Goal: Information Seeking & Learning: Learn about a topic

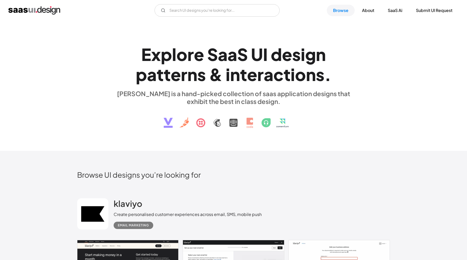
click at [424, 22] on div "E x p l o r e S a a S U I d e s i g n p a t t e r n s & i n t e r a c t i o n s…" at bounding box center [233, 86] width 467 height 130
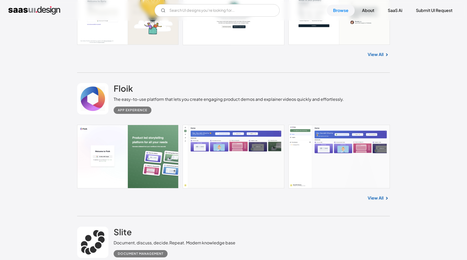
scroll to position [401, 0]
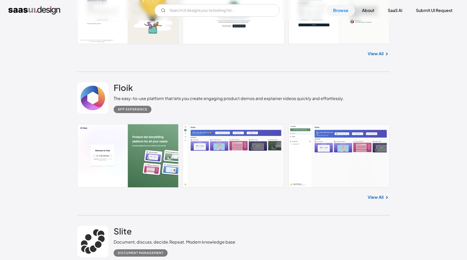
click at [376, 197] on link "View All" at bounding box center [376, 197] width 16 height 6
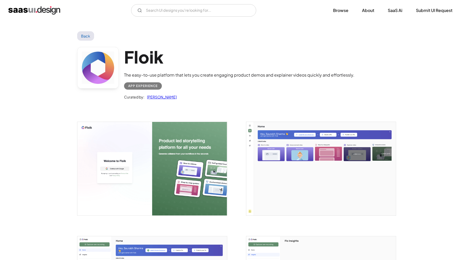
click at [158, 165] on img "open lightbox" at bounding box center [152, 169] width 150 height 94
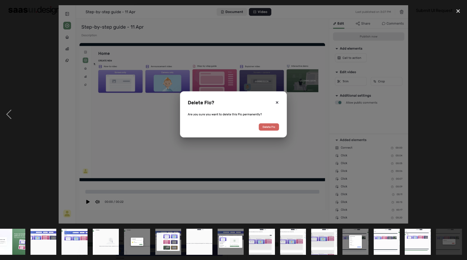
scroll to position [0, 6]
click at [455, 13] on div "close lightbox" at bounding box center [459, 10] width 18 height 11
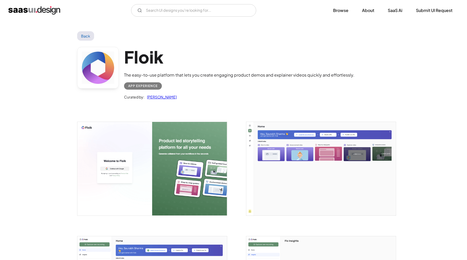
scroll to position [0, 0]
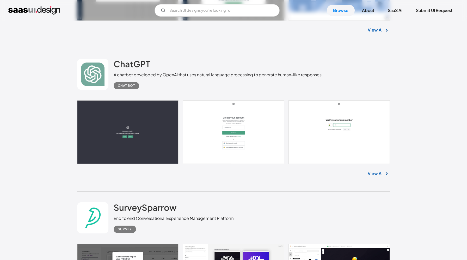
scroll to position [3711, 0]
click at [376, 177] on link "View All" at bounding box center [376, 173] width 16 height 6
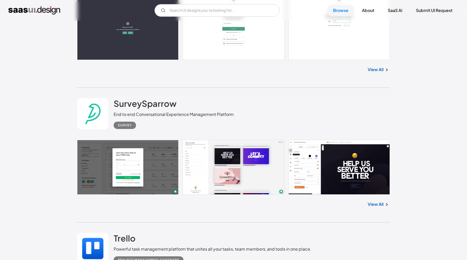
scroll to position [3831, 0]
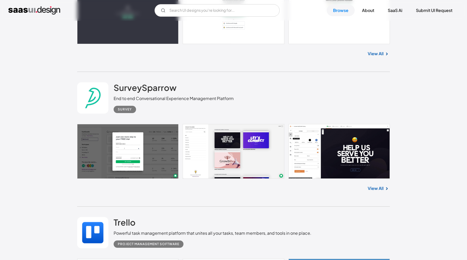
click at [374, 192] on link "View All" at bounding box center [376, 188] width 16 height 6
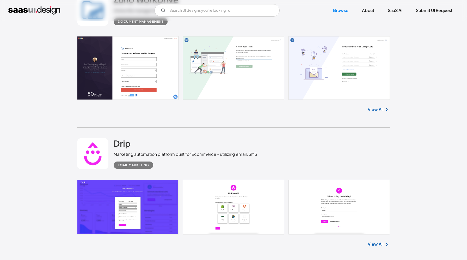
scroll to position [9021, 0]
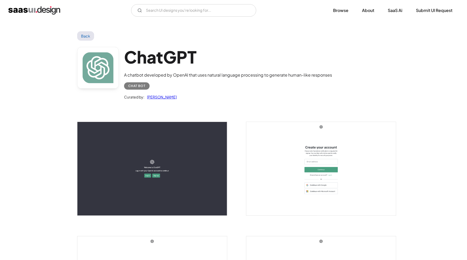
click at [91, 33] on link "Back" at bounding box center [85, 35] width 17 height 9
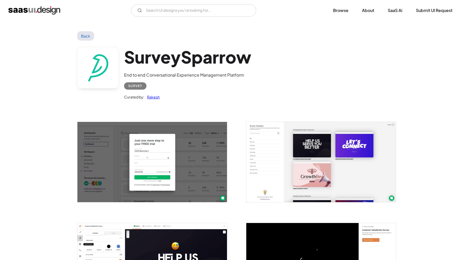
click at [84, 33] on link "Back" at bounding box center [85, 35] width 17 height 9
